Goal: Entertainment & Leisure: Consume media (video, audio)

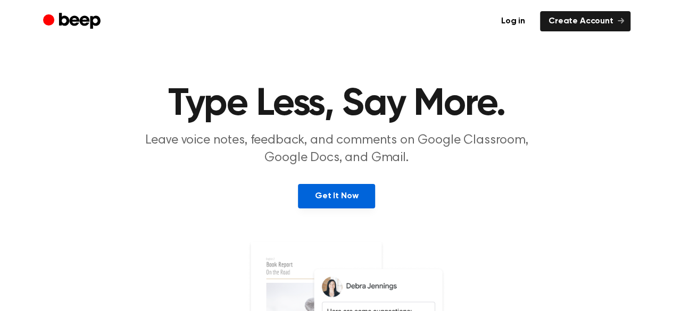
click at [349, 199] on link "Get It Now" at bounding box center [336, 196] width 77 height 24
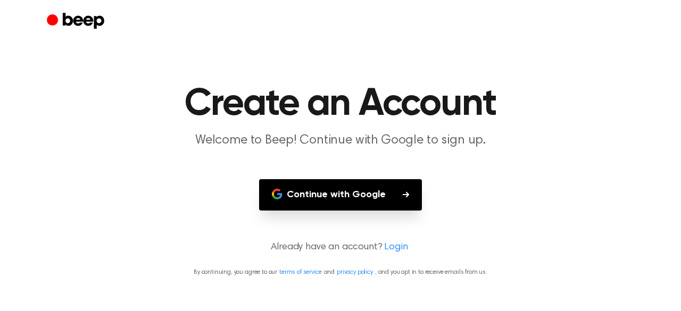
click at [356, 197] on button "Continue with Google" at bounding box center [340, 194] width 163 height 31
click at [402, 196] on icon "button" at bounding box center [405, 194] width 6 height 6
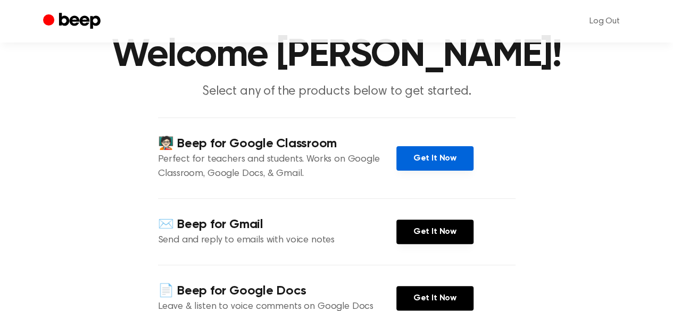
scroll to position [51, 0]
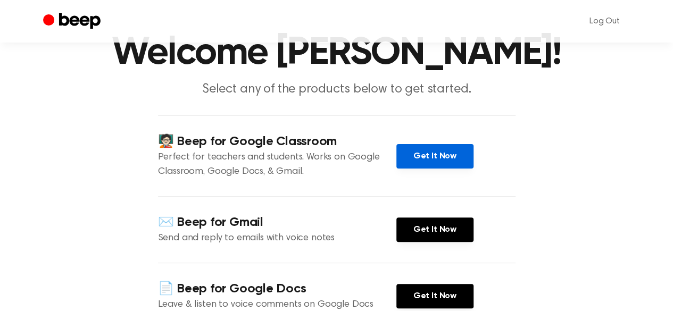
click at [440, 155] on link "Get It Now" at bounding box center [434, 156] width 77 height 24
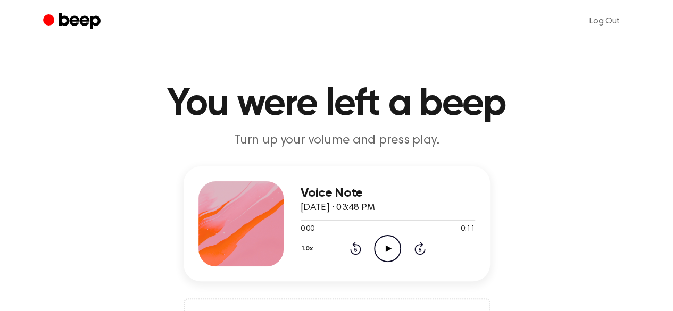
click at [389, 245] on icon "Play Audio" at bounding box center [387, 248] width 27 height 27
click at [387, 240] on icon "Pause Audio" at bounding box center [387, 248] width 27 height 27
drag, startPoint x: 337, startPoint y: 221, endPoint x: 288, endPoint y: 218, distance: 49.5
click at [288, 218] on div "Voice Note August 15, 2025 · 03:48 PM 0:02 0:11 Your browser does not support t…" at bounding box center [336, 223] width 306 height 115
click at [347, 244] on div "1.0x Rewind 5 seconds Play Audio Skip 5 seconds" at bounding box center [387, 248] width 174 height 27
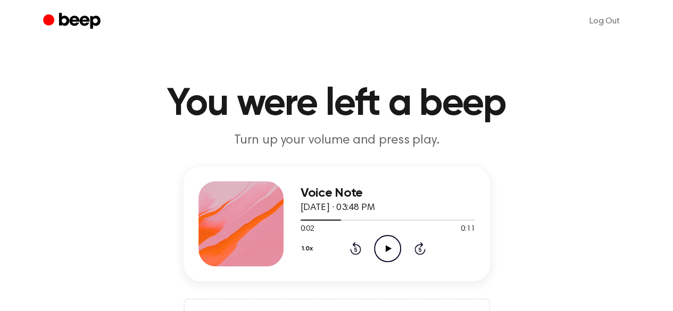
click at [354, 249] on icon at bounding box center [355, 250] width 3 height 4
click at [387, 245] on icon at bounding box center [388, 248] width 6 height 7
click at [392, 242] on icon "Play Audio" at bounding box center [387, 248] width 27 height 27
click at [385, 243] on icon "Play Audio" at bounding box center [387, 248] width 27 height 27
click at [391, 249] on icon "Play Audio" at bounding box center [387, 248] width 27 height 27
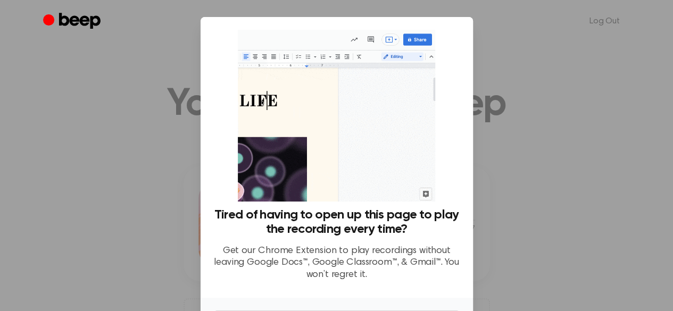
scroll to position [72, 0]
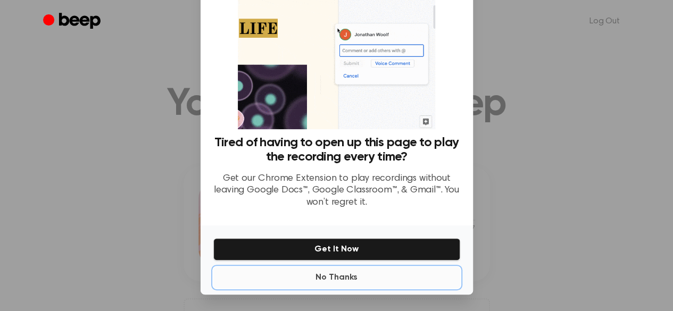
click at [338, 275] on button "No Thanks" at bounding box center [336, 277] width 247 height 21
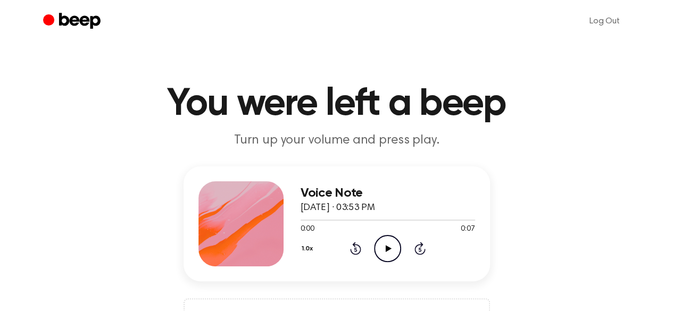
click at [390, 254] on icon "Play Audio" at bounding box center [387, 248] width 27 height 27
click at [396, 250] on icon "Play Audio" at bounding box center [387, 248] width 27 height 27
click at [384, 246] on icon "Play Audio" at bounding box center [387, 248] width 27 height 27
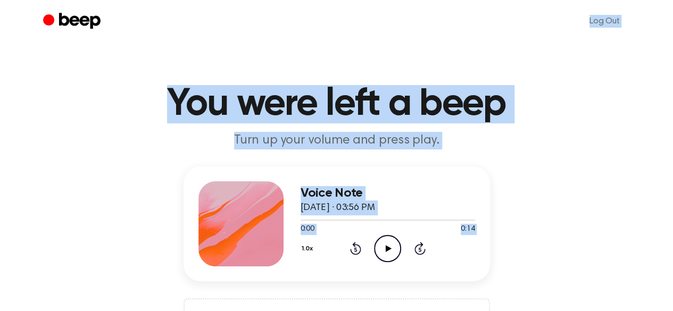
drag, startPoint x: 384, startPoint y: 245, endPoint x: 217, endPoint y: 16, distance: 283.4
click at [514, 181] on div "Voice Note [DATE] · 03:56 PM 0:00 0:14 Your browser does not support the [objec…" at bounding box center [336, 261] width 647 height 191
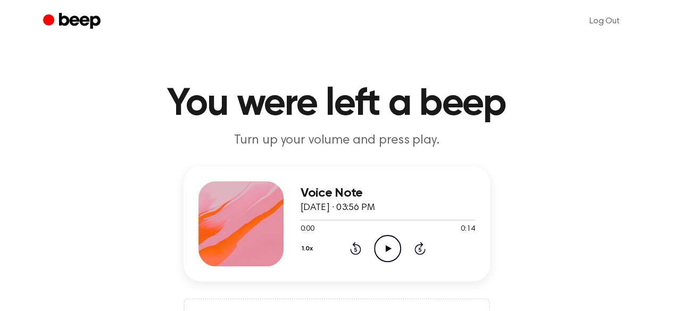
click at [385, 249] on icon at bounding box center [388, 248] width 6 height 7
click at [384, 249] on icon "Play Audio" at bounding box center [387, 248] width 27 height 27
click at [391, 250] on icon "Play Audio" at bounding box center [387, 248] width 27 height 27
click at [393, 252] on icon "Play Audio" at bounding box center [387, 248] width 27 height 27
click at [388, 240] on icon "Play Audio" at bounding box center [387, 248] width 27 height 27
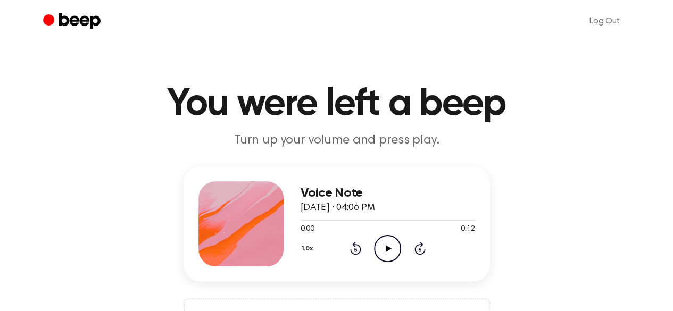
click at [383, 252] on icon "Play Audio" at bounding box center [387, 248] width 27 height 27
click at [389, 249] on icon at bounding box center [388, 248] width 6 height 7
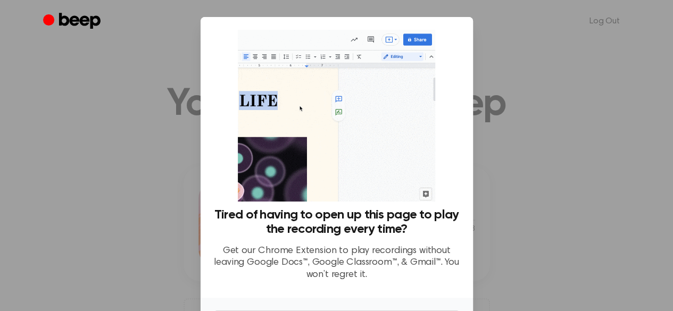
scroll to position [72, 0]
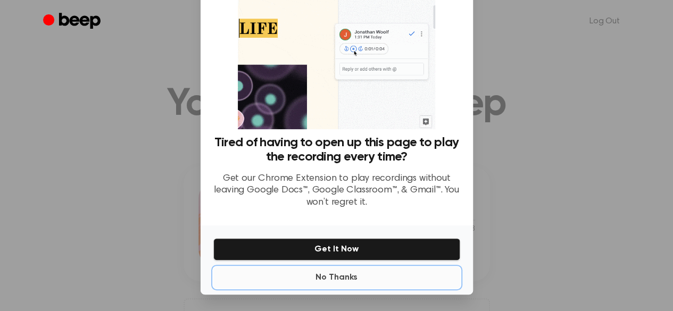
click at [346, 276] on button "No Thanks" at bounding box center [336, 277] width 247 height 21
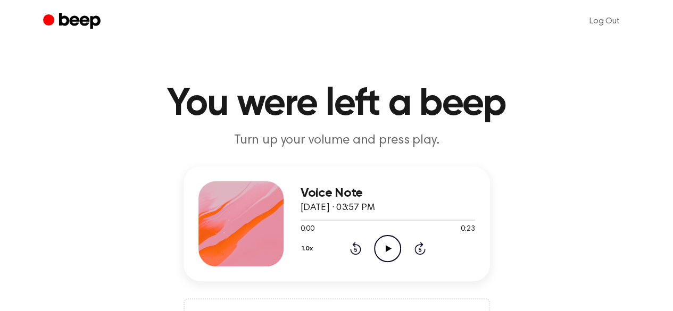
click at [389, 254] on icon "Play Audio" at bounding box center [387, 248] width 27 height 27
click at [389, 244] on icon "Play Audio" at bounding box center [387, 248] width 27 height 27
click at [382, 251] on icon "Play Audio" at bounding box center [387, 248] width 27 height 27
click at [391, 256] on icon "Play Audio" at bounding box center [387, 248] width 27 height 27
click at [389, 253] on icon "Play Audio" at bounding box center [387, 248] width 27 height 27
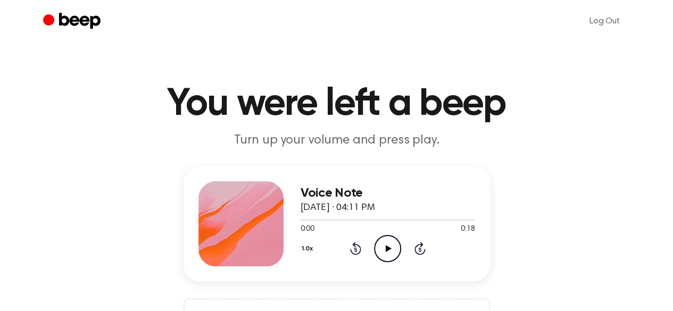
click at [388, 251] on icon "Play Audio" at bounding box center [387, 248] width 27 height 27
click at [441, 94] on h1 "You were left a beep" at bounding box center [336, 104] width 544 height 38
click at [385, 244] on icon "Play Audio" at bounding box center [387, 248] width 27 height 27
click at [360, 217] on div at bounding box center [387, 219] width 174 height 9
click at [392, 245] on icon "Play Audio" at bounding box center [387, 248] width 27 height 27
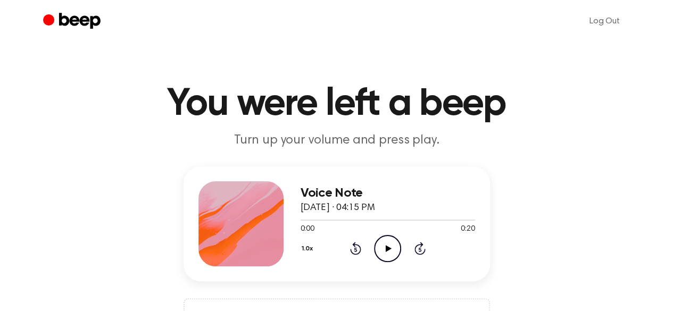
click at [384, 252] on icon "Play Audio" at bounding box center [387, 248] width 27 height 27
click at [387, 241] on icon "Play Audio" at bounding box center [387, 248] width 27 height 27
click at [388, 242] on icon "Play Audio" at bounding box center [387, 248] width 27 height 27
click at [381, 251] on icon "Play Audio" at bounding box center [387, 248] width 27 height 27
click at [393, 252] on icon "Play Audio" at bounding box center [387, 248] width 27 height 27
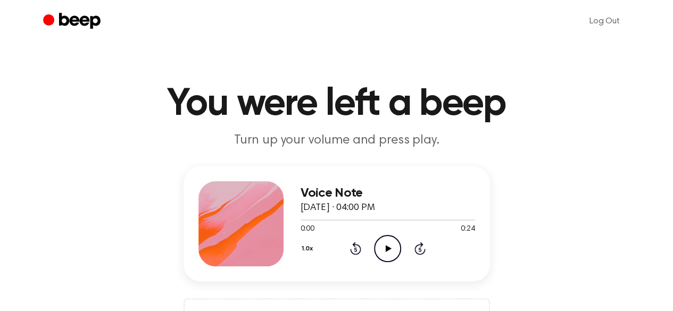
click at [388, 245] on icon "Play Audio" at bounding box center [387, 248] width 27 height 27
click at [394, 250] on icon "Play Audio" at bounding box center [387, 248] width 27 height 27
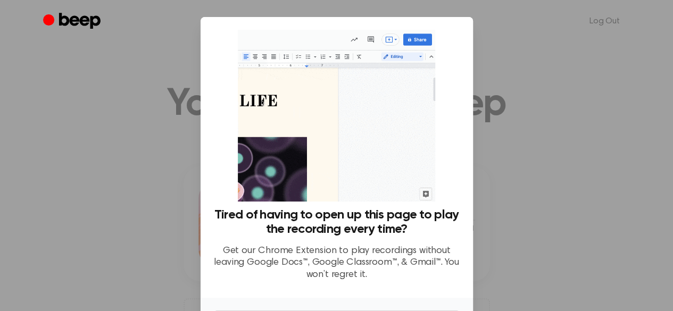
scroll to position [72, 0]
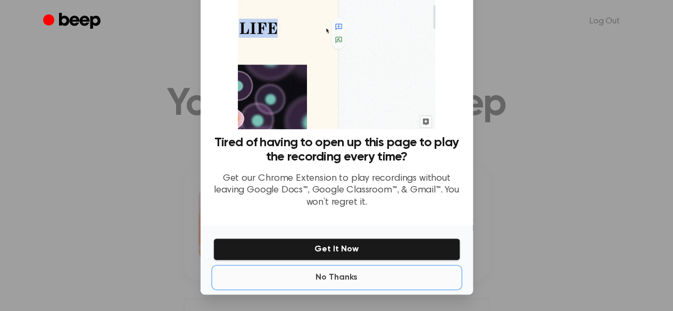
click at [342, 279] on button "No Thanks" at bounding box center [336, 277] width 247 height 21
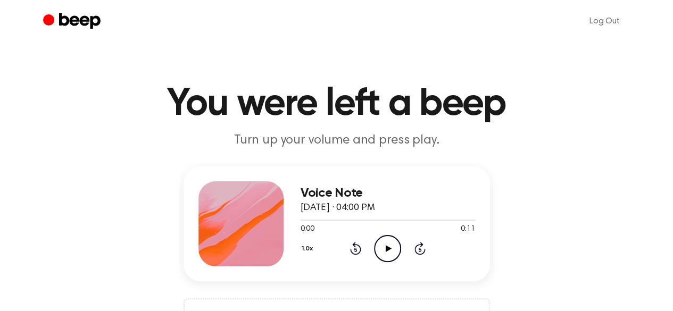
click at [389, 243] on icon "Play Audio" at bounding box center [387, 248] width 27 height 27
click at [396, 243] on icon "Play Audio" at bounding box center [387, 248] width 27 height 27
click at [393, 246] on icon "Play Audio" at bounding box center [387, 248] width 27 height 27
click at [385, 244] on icon "Play Audio" at bounding box center [387, 248] width 27 height 27
click at [385, 244] on icon "Pause Audio" at bounding box center [387, 248] width 27 height 27
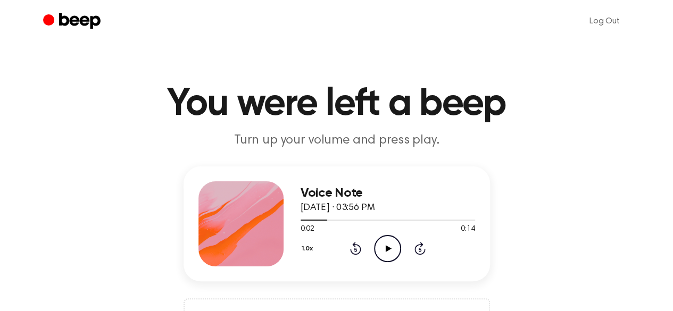
click at [385, 244] on icon "Play Audio" at bounding box center [387, 248] width 27 height 27
click at [389, 248] on icon at bounding box center [388, 248] width 6 height 7
click at [389, 248] on icon at bounding box center [387, 248] width 5 height 7
click at [389, 248] on icon at bounding box center [388, 248] width 6 height 7
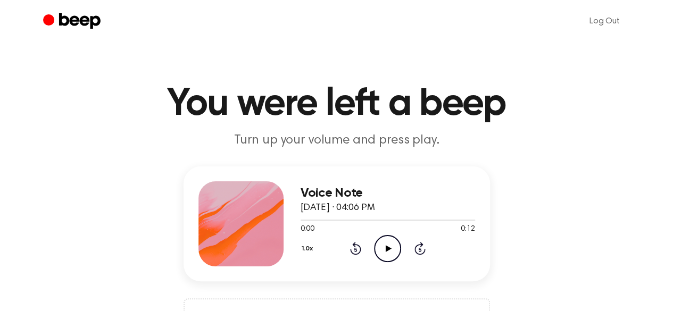
click at [387, 247] on icon at bounding box center [388, 248] width 6 height 7
click at [393, 245] on icon "Play Audio" at bounding box center [387, 248] width 27 height 27
click at [381, 242] on icon "Play Audio" at bounding box center [387, 248] width 27 height 27
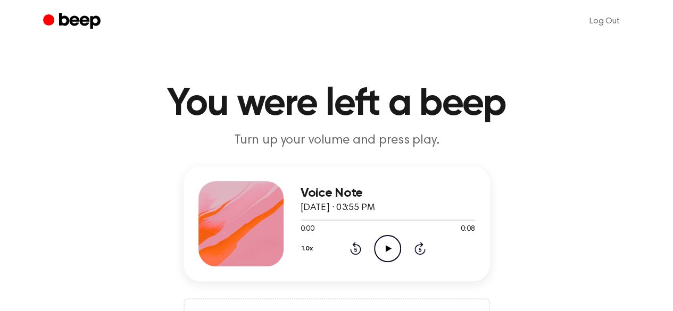
click at [397, 244] on icon "Play Audio" at bounding box center [387, 248] width 27 height 27
click at [386, 247] on icon at bounding box center [388, 248] width 6 height 7
click at [380, 246] on icon "Play Audio" at bounding box center [387, 248] width 27 height 27
click at [387, 247] on icon at bounding box center [388, 248] width 6 height 7
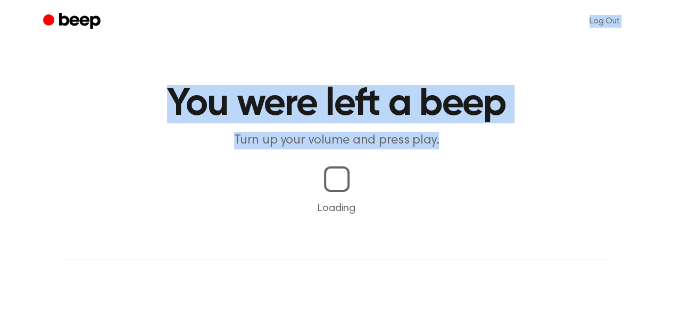
drag, startPoint x: 0, startPoint y: 0, endPoint x: 305, endPoint y: 187, distance: 357.7
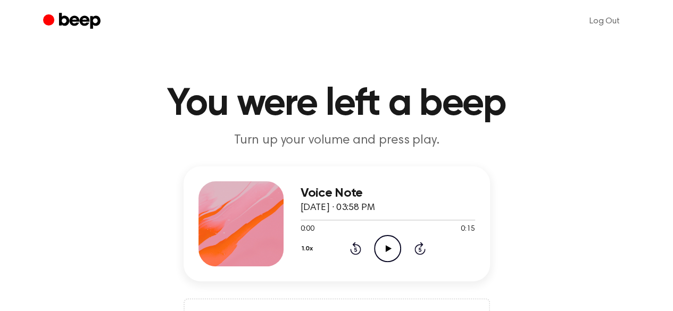
click at [384, 241] on icon "Play Audio" at bounding box center [387, 248] width 27 height 27
click at [389, 248] on icon at bounding box center [388, 248] width 6 height 7
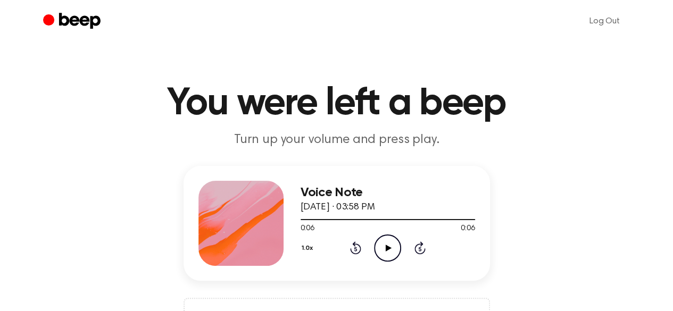
click at [389, 248] on icon at bounding box center [388, 248] width 6 height 7
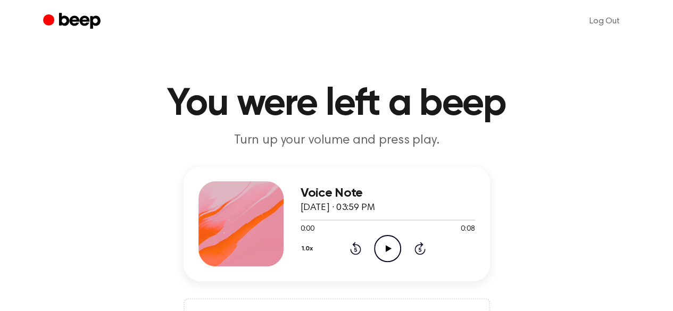
click at [387, 239] on icon "Play Audio" at bounding box center [387, 248] width 27 height 27
click at [389, 242] on icon "Play Audio" at bounding box center [387, 248] width 27 height 27
click at [385, 246] on icon at bounding box center [388, 248] width 6 height 7
